Goal: Task Accomplishment & Management: Complete application form

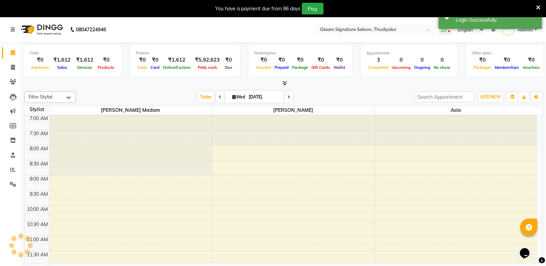
click at [367, 30] on input "text" at bounding box center [368, 30] width 100 height 7
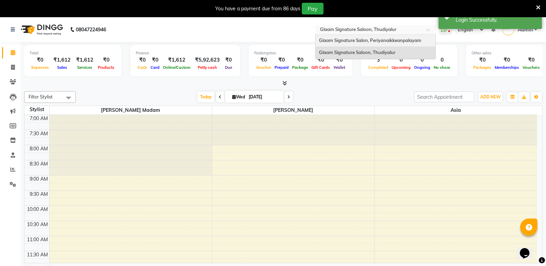
click at [371, 39] on span "Glaam Signature Salon, Periyanaikkeanpalayam" at bounding box center [370, 41] width 102 height 6
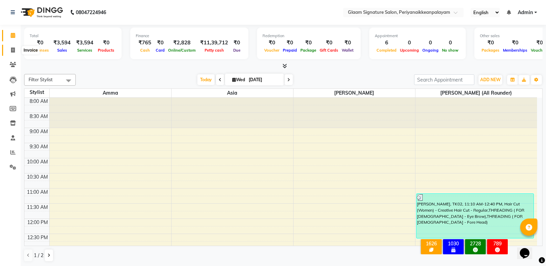
click at [10, 50] on span at bounding box center [13, 50] width 12 height 8
select select "4039"
select select "service"
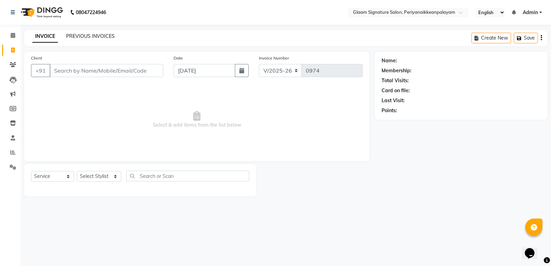
click at [103, 33] on link "PREVIOUS INVOICES" at bounding box center [90, 36] width 49 height 6
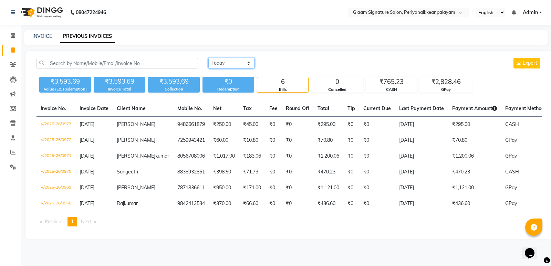
click at [215, 63] on select "Today Yesterday Custom Range" at bounding box center [231, 63] width 46 height 11
click at [208, 58] on select "Today Yesterday Custom Range" at bounding box center [231, 63] width 46 height 11
click at [240, 62] on select "Today Yesterday Custom Range" at bounding box center [231, 63] width 46 height 11
click at [208, 58] on select "Today Yesterday Custom Range" at bounding box center [231, 63] width 46 height 11
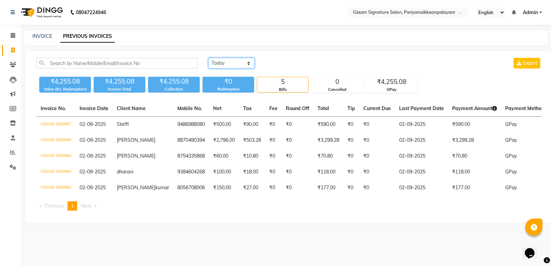
click at [234, 64] on select "Today Yesterday Custom Range" at bounding box center [231, 63] width 46 height 11
select select "range"
click at [208, 58] on select "Today Yesterday Custom Range" at bounding box center [231, 63] width 46 height 11
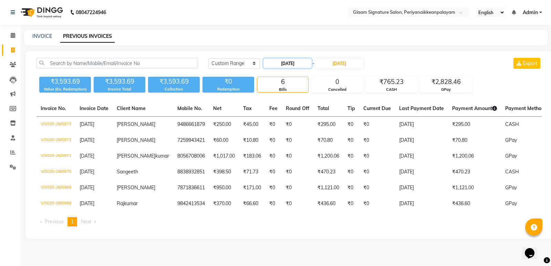
click at [288, 60] on input "[DATE]" at bounding box center [287, 64] width 48 height 10
select select "9"
select select "2025"
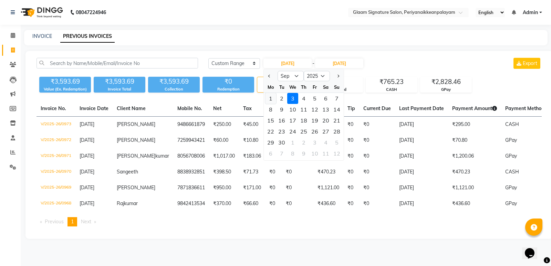
click at [270, 96] on div "1" at bounding box center [270, 98] width 11 height 11
type input "01-09-2025"
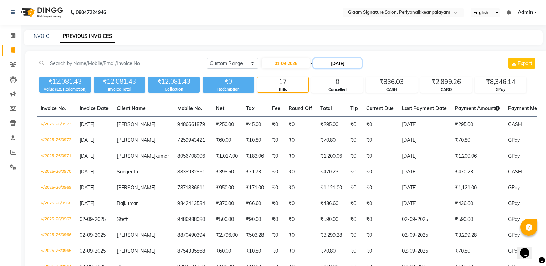
click at [332, 65] on input "[DATE]" at bounding box center [337, 64] width 48 height 10
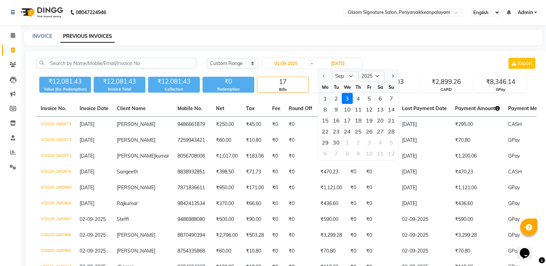
click at [323, 97] on div "1" at bounding box center [325, 98] width 11 height 11
type input "01-09-2025"
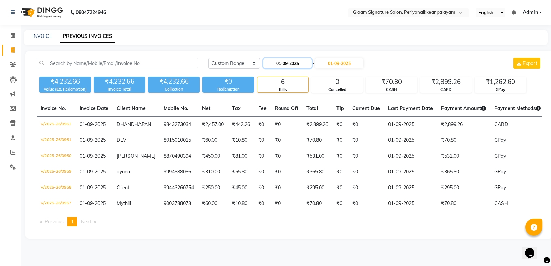
click at [289, 63] on input "01-09-2025" at bounding box center [287, 64] width 48 height 10
select select "9"
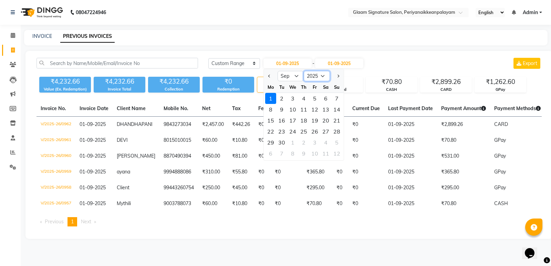
click at [311, 78] on select "2015 2016 2017 2018 2019 2020 2021 2022 2023 2024 2025 2026 2027 2028 2029 2030…" at bounding box center [317, 76] width 26 height 10
select select "2024"
click at [304, 71] on select "2015 2016 2017 2018 2019 2020 2021 2022 2023 2024 2025 2026 2027 2028 2029 2030…" at bounding box center [317, 76] width 26 height 10
click at [337, 100] on div "1" at bounding box center [336, 98] width 11 height 11
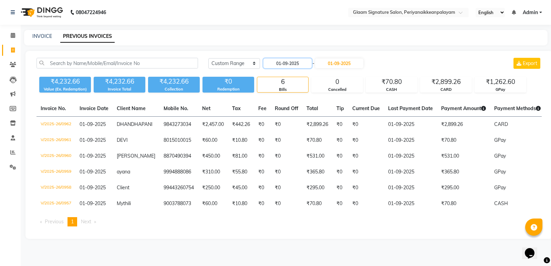
type input "01-09-2024"
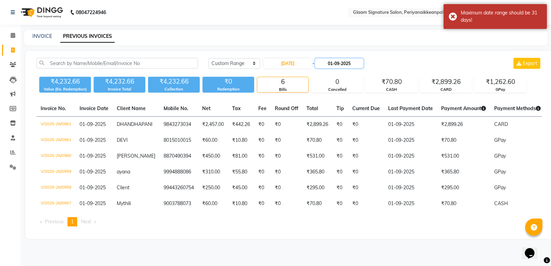
click at [342, 62] on input "01-09-2025" at bounding box center [339, 64] width 48 height 10
select select "9"
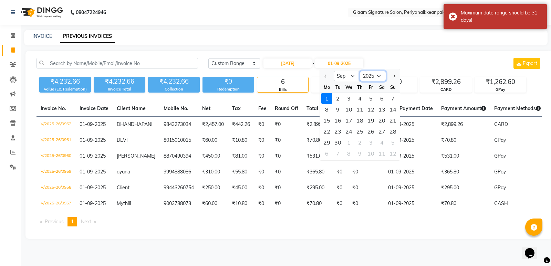
click at [369, 77] on select "2024 2025 2026 2027 2028 2029 2030 2031 2032 2033 2034 2035" at bounding box center [373, 76] width 26 height 10
select select "2024"
click at [360, 71] on select "2024 2025 2026 2027 2028 2029 2030 2031 2032 2033 2034 2035" at bounding box center [373, 76] width 26 height 10
click at [390, 98] on div "1" at bounding box center [392, 98] width 11 height 11
type input "01-09-2024"
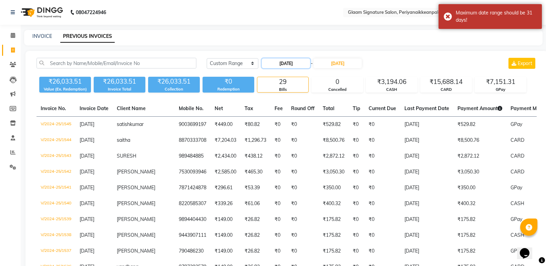
click at [273, 61] on input "01-09-2024" at bounding box center [286, 64] width 48 height 10
select select "9"
select select "2024"
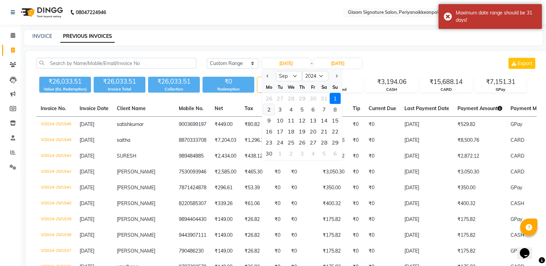
click at [271, 110] on div "2" at bounding box center [268, 109] width 11 height 11
type input "02-09-2024"
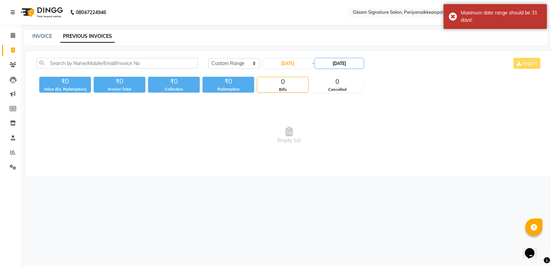
click at [343, 60] on input "01-09-2024" at bounding box center [339, 64] width 48 height 10
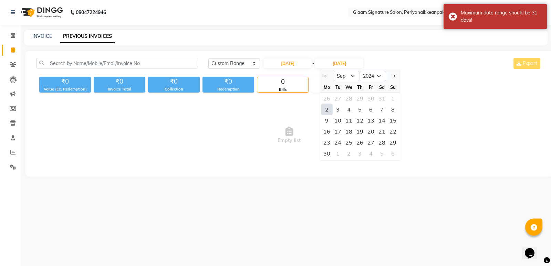
click at [327, 110] on div "2" at bounding box center [326, 109] width 11 height 11
type input "02-09-2024"
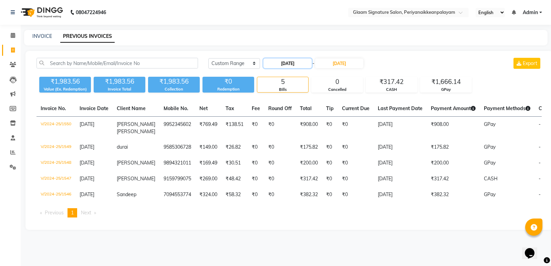
click at [294, 60] on input "02-09-2024" at bounding box center [287, 64] width 48 height 10
select select "9"
select select "2024"
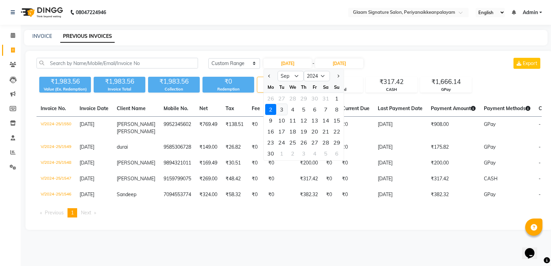
click at [278, 107] on div "3" at bounding box center [281, 109] width 11 height 11
type input "03-09-2024"
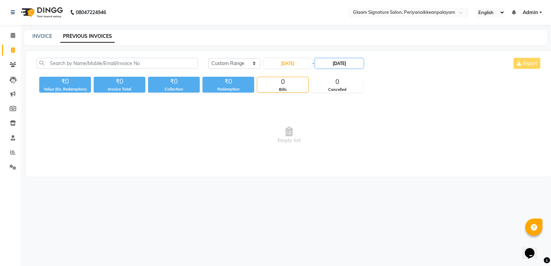
click at [352, 62] on input "02-09-2024" at bounding box center [339, 64] width 48 height 10
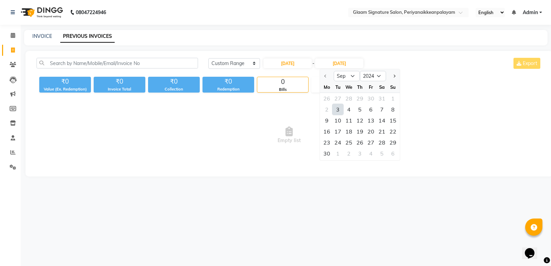
click at [339, 107] on div "3" at bounding box center [337, 109] width 11 height 11
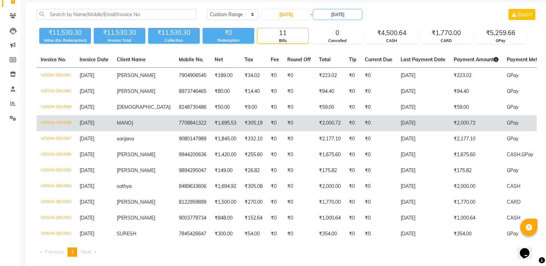
scroll to position [33, 0]
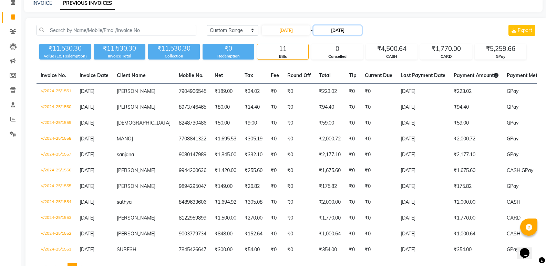
click at [340, 31] on input "03-09-2024" at bounding box center [337, 30] width 48 height 10
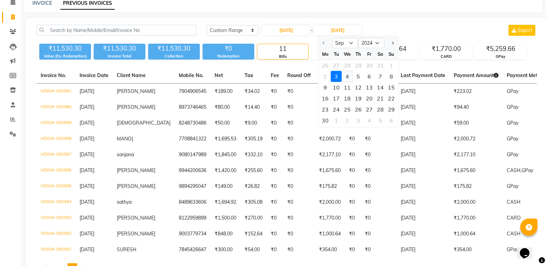
click at [349, 75] on div "4" at bounding box center [347, 76] width 11 height 11
type input "04-09-2024"
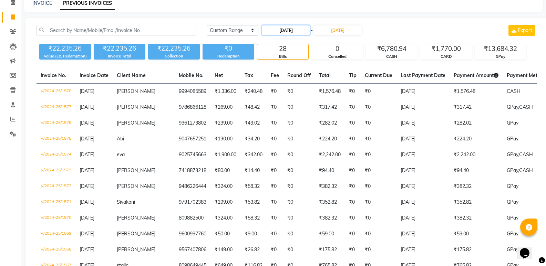
click at [298, 30] on input "03-09-2024" at bounding box center [286, 30] width 48 height 10
select select "9"
select select "2024"
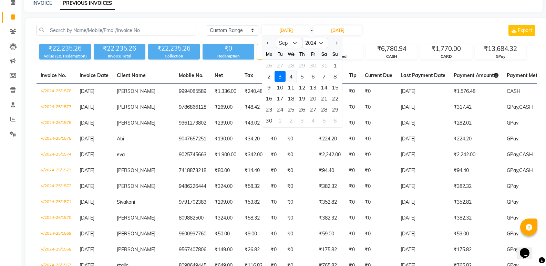
click at [287, 77] on div "4" at bounding box center [290, 76] width 11 height 11
type input "04-09-2024"
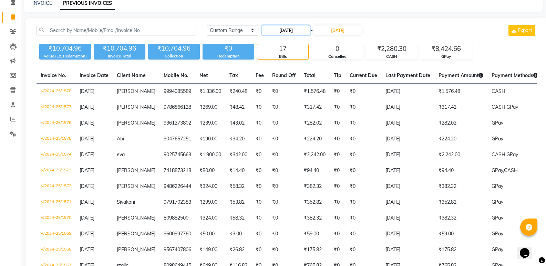
click at [296, 27] on input "04-09-2024" at bounding box center [286, 30] width 48 height 10
select select "9"
select select "2024"
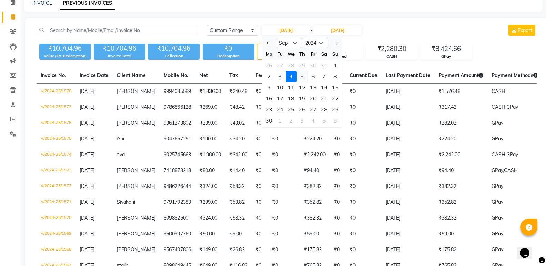
click at [303, 73] on div "5" at bounding box center [301, 76] width 11 height 11
type input "05-09-2024"
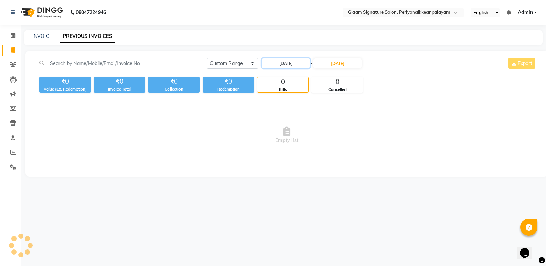
scroll to position [0, 0]
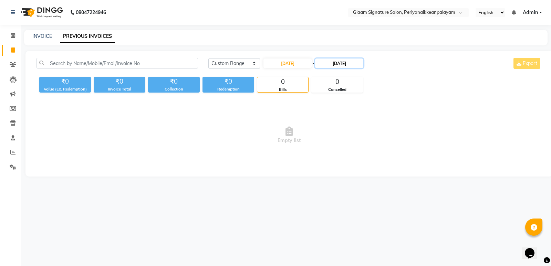
click at [345, 62] on input "04-09-2024" at bounding box center [339, 64] width 48 height 10
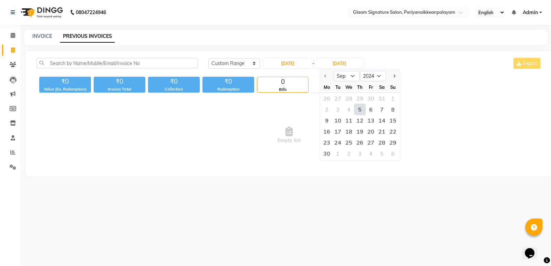
click at [359, 112] on div "5" at bounding box center [359, 109] width 11 height 11
type input "05-09-2024"
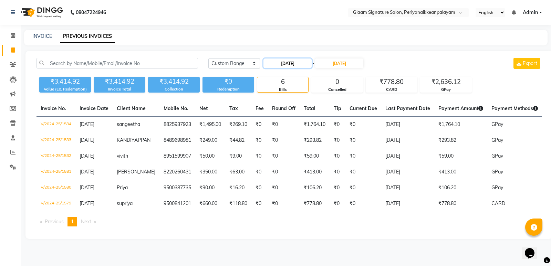
click at [292, 62] on input "05-09-2024" at bounding box center [287, 64] width 48 height 10
select select "9"
select select "2024"
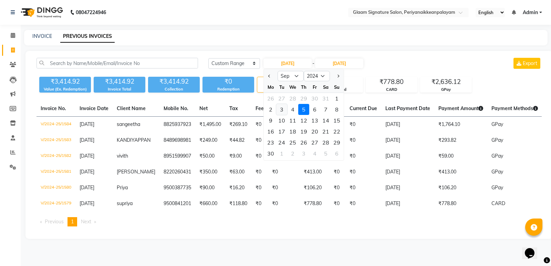
click at [279, 109] on div "3" at bounding box center [281, 109] width 11 height 11
type input "03-09-2024"
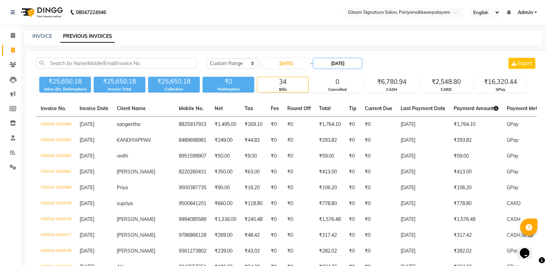
click at [347, 64] on input "05-09-2024" at bounding box center [337, 64] width 48 height 10
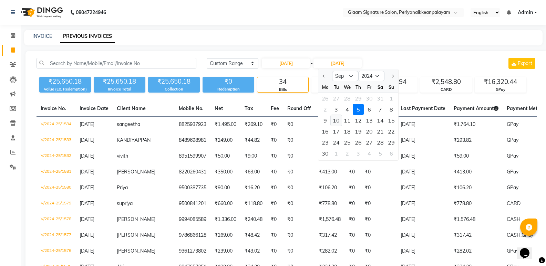
click at [333, 121] on div "10" at bounding box center [336, 120] width 11 height 11
type input "10-09-2024"
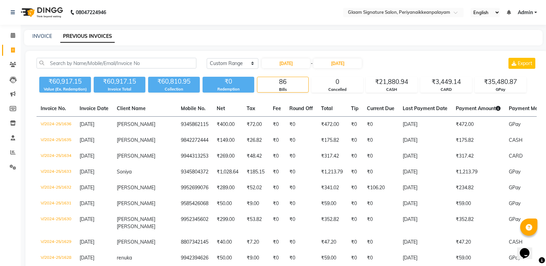
click at [529, 65] on span "Export" at bounding box center [525, 63] width 14 height 6
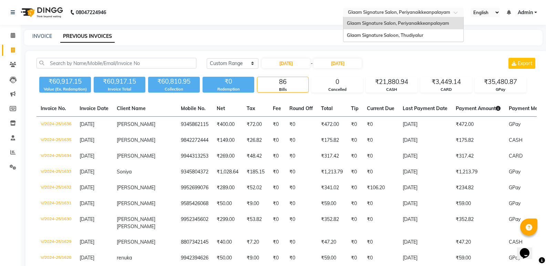
click at [418, 14] on input "text" at bounding box center [396, 13] width 100 height 7
click at [409, 33] on span "Glaam Signature Saloon, Thudiyalur" at bounding box center [385, 35] width 76 height 6
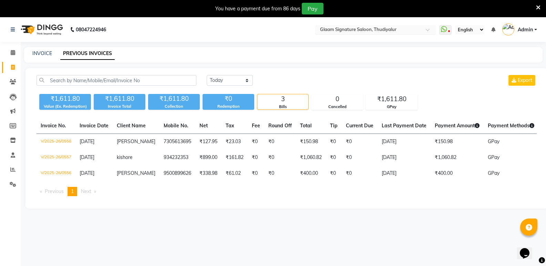
click at [352, 31] on input "text" at bounding box center [368, 30] width 100 height 7
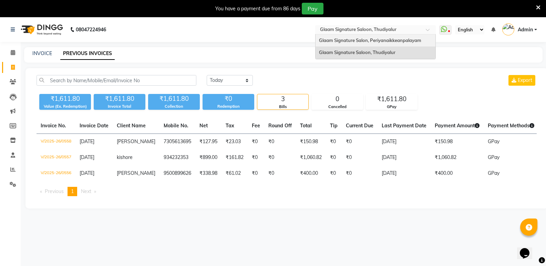
click at [354, 41] on span "Glaam Signature Salon, Periyanaikkeanpalayam" at bounding box center [370, 41] width 102 height 6
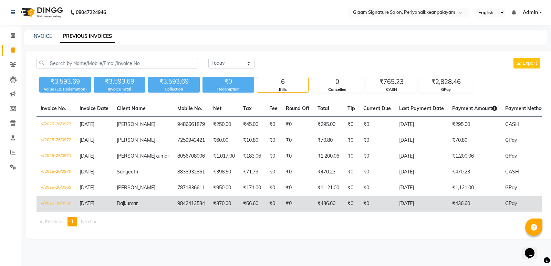
click at [282, 209] on td "₹0" at bounding box center [298, 204] width 32 height 16
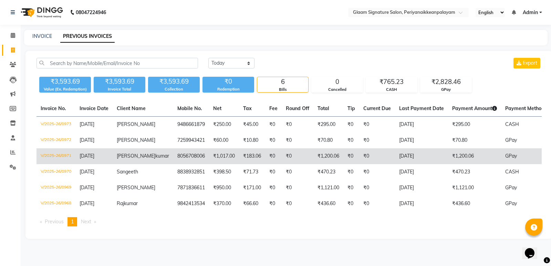
click at [322, 161] on td "₹1,200.06" at bounding box center [328, 156] width 30 height 16
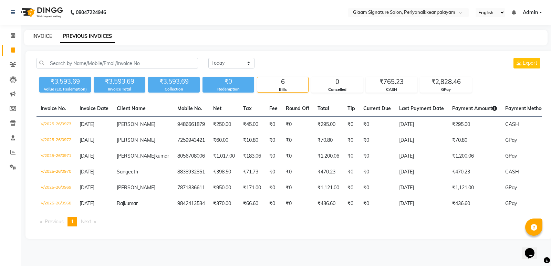
click at [35, 35] on link "INVOICE" at bounding box center [42, 36] width 20 height 6
select select "service"
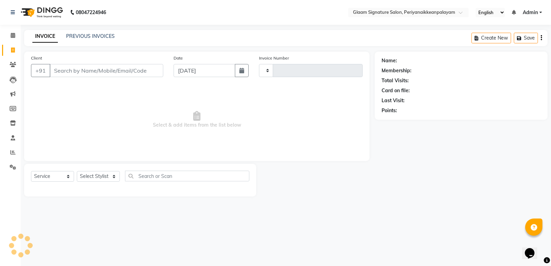
type input "0974"
select select "4039"
click at [87, 73] on input "Client" at bounding box center [107, 70] width 114 height 13
type input "7248193725"
click at [146, 67] on button "Add Client" at bounding box center [145, 70] width 35 height 13
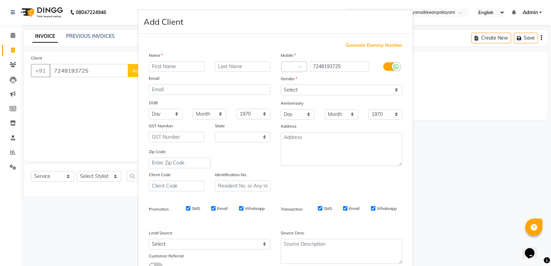
select select "35"
click at [159, 65] on input "text" at bounding box center [177, 66] width 56 height 11
type input "Suhail"
click at [335, 87] on select "Select Male Female Other Prefer Not To Say" at bounding box center [342, 90] width 122 height 11
select select "male"
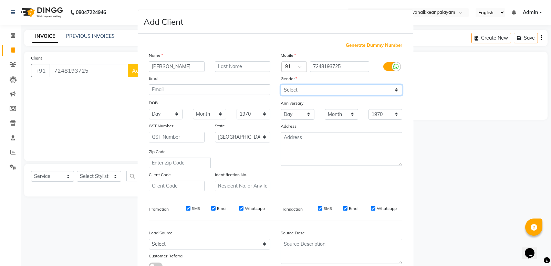
click at [281, 85] on select "Select Male Female Other Prefer Not To Say" at bounding box center [342, 90] width 122 height 11
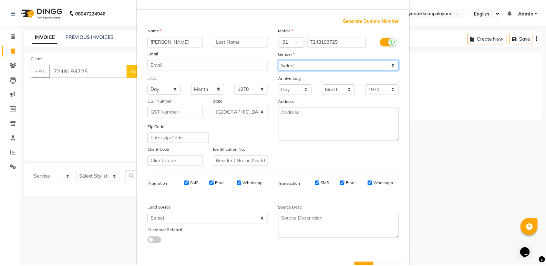
scroll to position [52, 0]
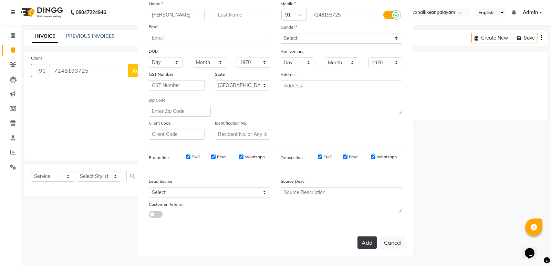
click at [366, 243] on button "Add" at bounding box center [366, 243] width 19 height 12
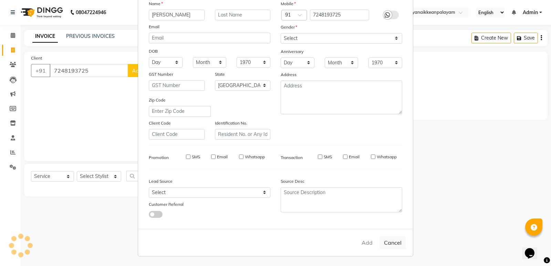
select select
select select "null"
select select
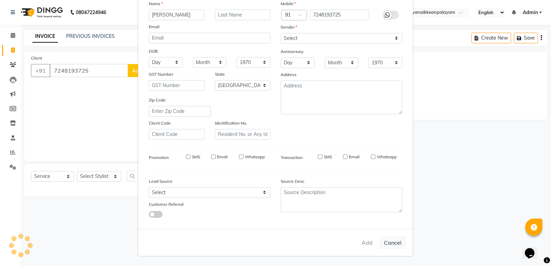
select select
checkbox input "false"
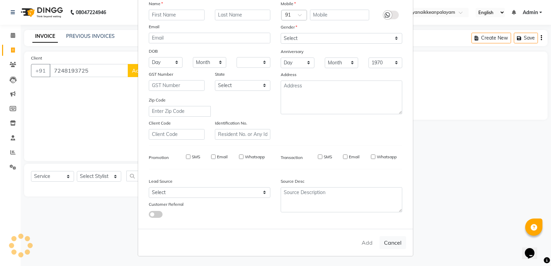
checkbox input "false"
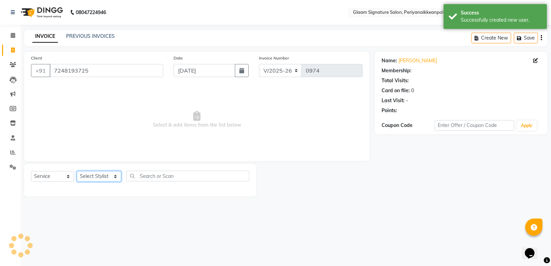
drag, startPoint x: 101, startPoint y: 176, endPoint x: 100, endPoint y: 180, distance: 3.9
click at [101, 176] on select "Select Stylist Amma Asia Devika geetha (all rounder) MOHAMED SHAHNAWAZ Rakki Sa…" at bounding box center [99, 176] width 44 height 11
select select "20985"
click at [77, 171] on select "Select Stylist Amma Asia Devika geetha (all rounder) MOHAMED SHAHNAWAZ Rakki Sa…" at bounding box center [99, 176] width 44 height 11
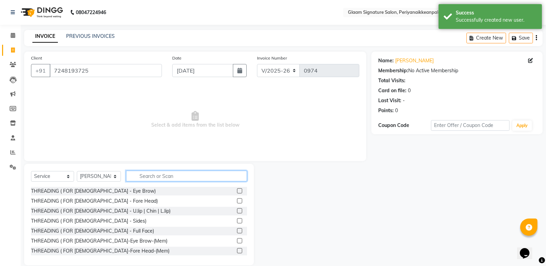
click at [144, 176] on input "text" at bounding box center [186, 176] width 121 height 11
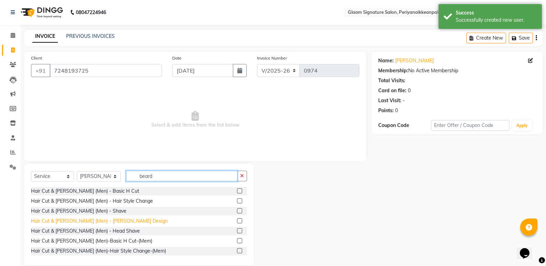
type input "beard"
click at [115, 219] on div "Hair Cut & Beard (Men) - Beard Design" at bounding box center [99, 221] width 137 height 7
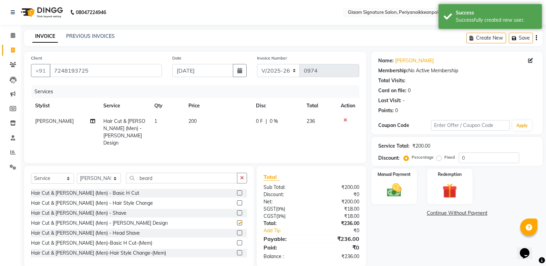
checkbox input "false"
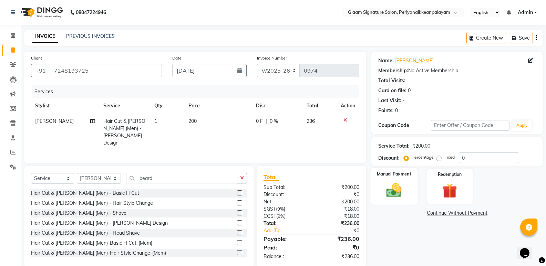
click at [396, 189] on img at bounding box center [394, 190] width 24 height 18
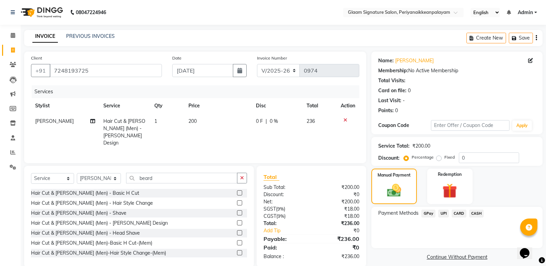
click at [429, 212] on span "GPay" at bounding box center [428, 214] width 14 height 8
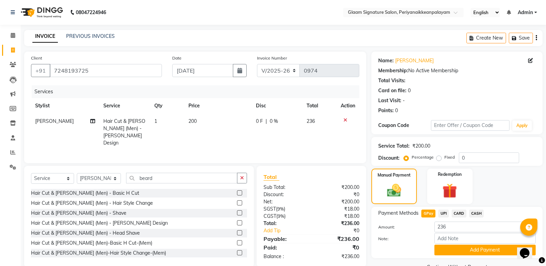
scroll to position [17, 0]
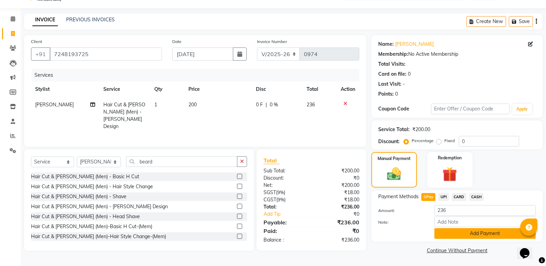
click at [439, 234] on button "Add Payment" at bounding box center [484, 233] width 101 height 11
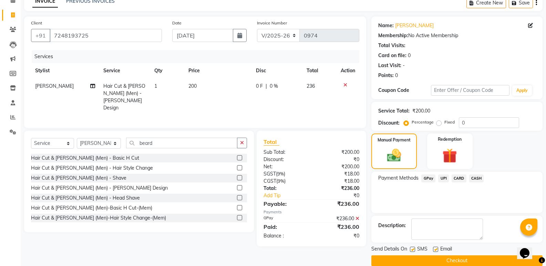
scroll to position [45, 0]
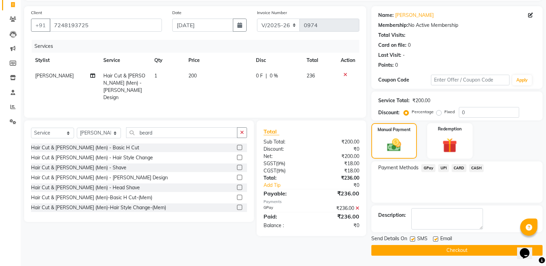
click at [428, 248] on button "Checkout" at bounding box center [456, 250] width 171 height 11
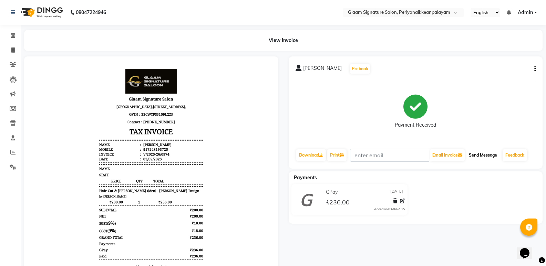
click at [483, 158] on button "Send Message" at bounding box center [483, 155] width 34 height 12
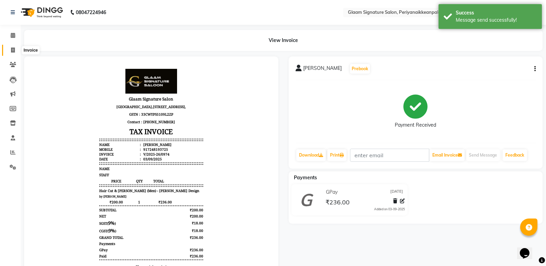
click at [18, 48] on span at bounding box center [13, 50] width 12 height 8
select select "service"
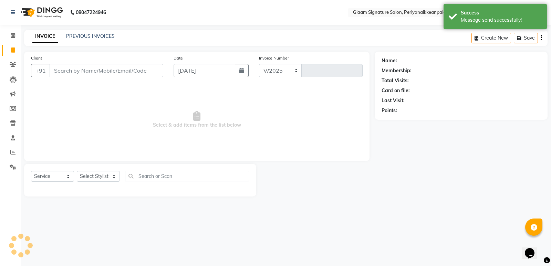
select select "4039"
type input "0975"
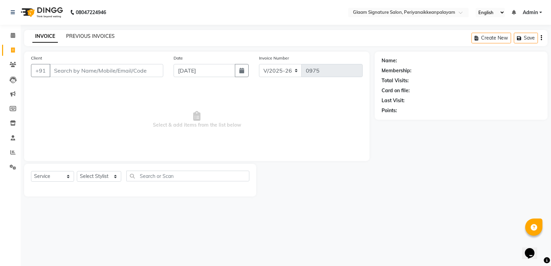
click at [79, 38] on link "PREVIOUS INVOICES" at bounding box center [90, 36] width 49 height 6
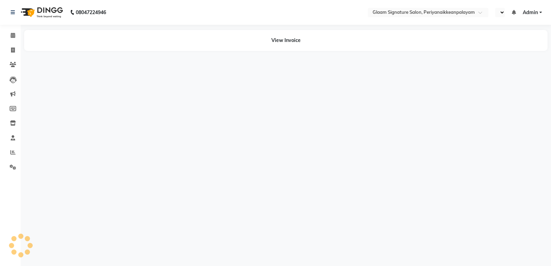
select select "en"
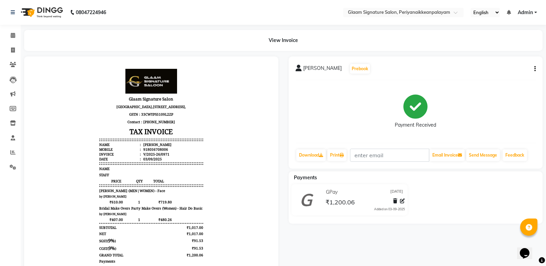
click at [534, 69] on icon "button" at bounding box center [534, 69] width 1 height 0
click at [429, 60] on div "[PERSON_NAME] Prebook Payment Received Download Print Email Invoice Send Messag…" at bounding box center [416, 112] width 254 height 112
click at [13, 49] on icon at bounding box center [13, 50] width 4 height 5
select select "service"
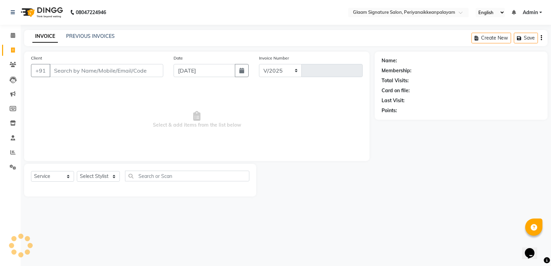
select select "4039"
type input "0974"
